Goal: Transaction & Acquisition: Purchase product/service

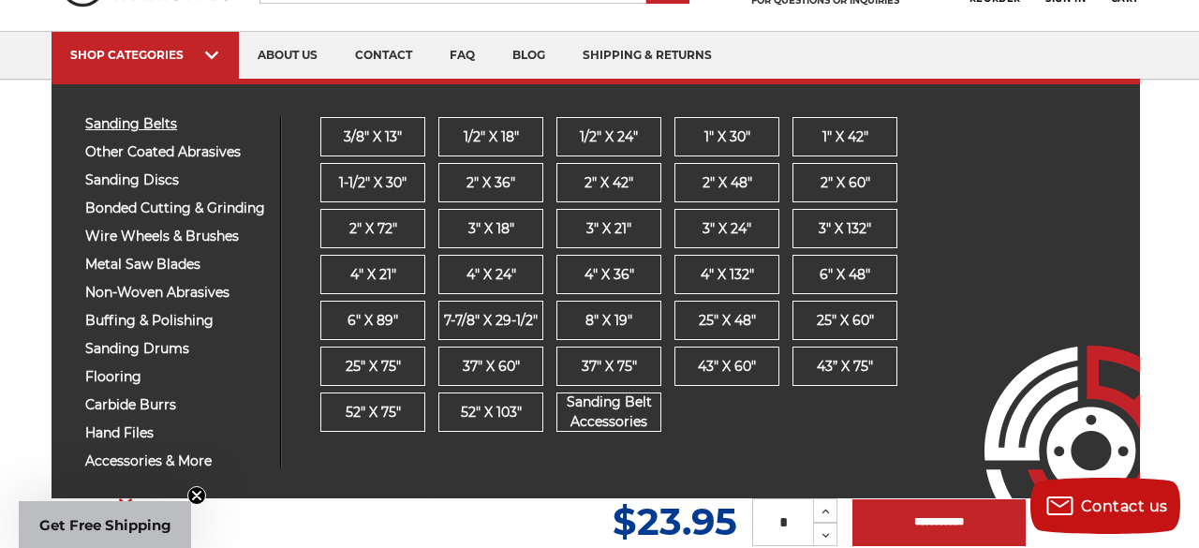
scroll to position [97, 0]
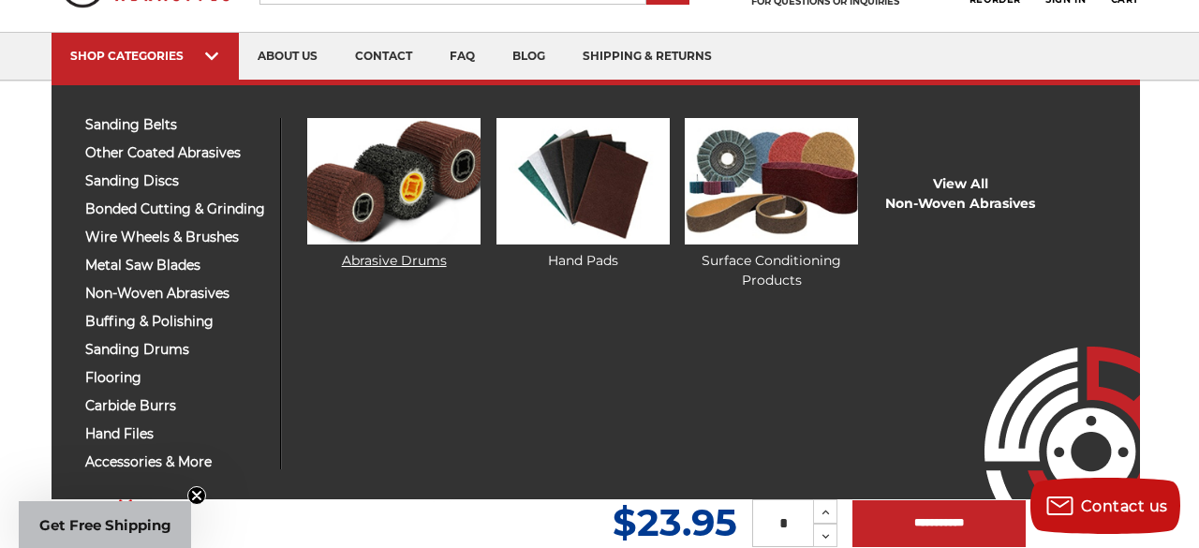
click at [364, 226] on img at bounding box center [393, 181] width 173 height 126
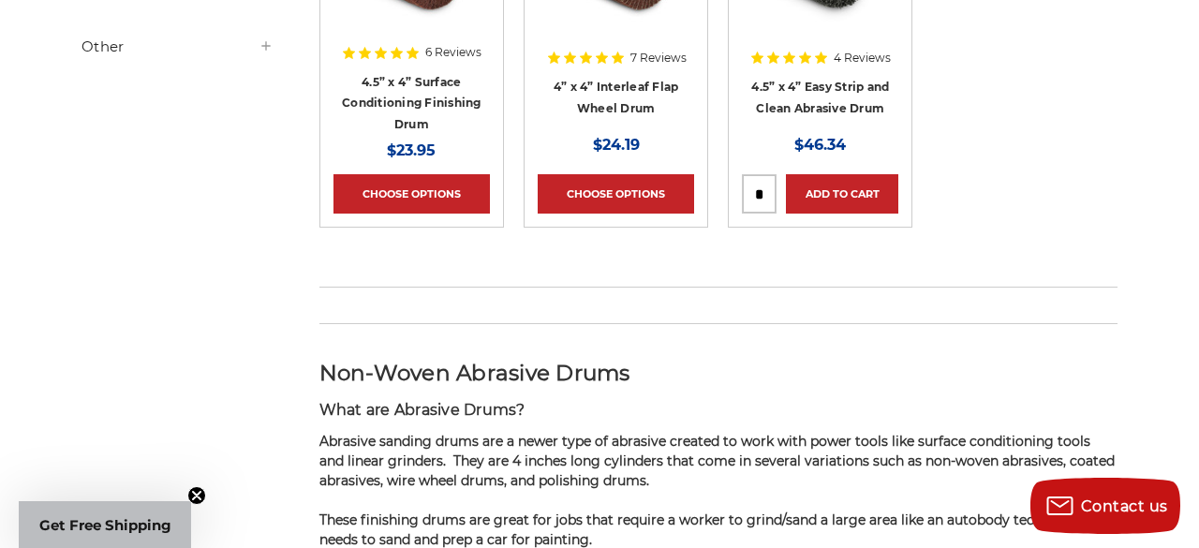
scroll to position [134, 0]
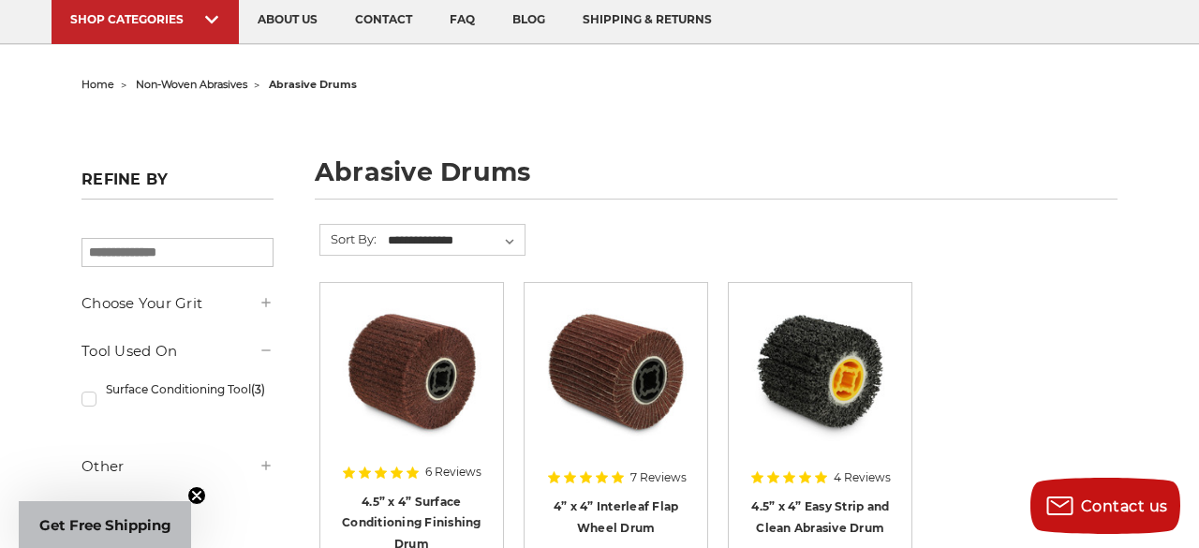
click at [875, 326] on img at bounding box center [821, 371] width 150 height 150
